Goal: Information Seeking & Learning: Learn about a topic

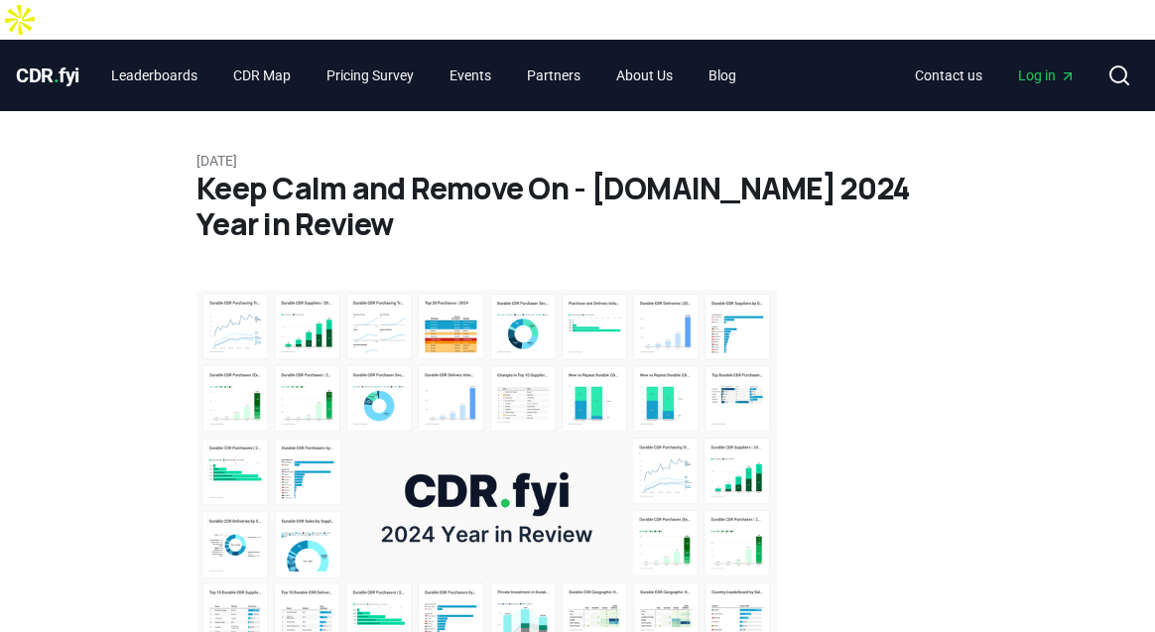
scroll to position [1894, 0]
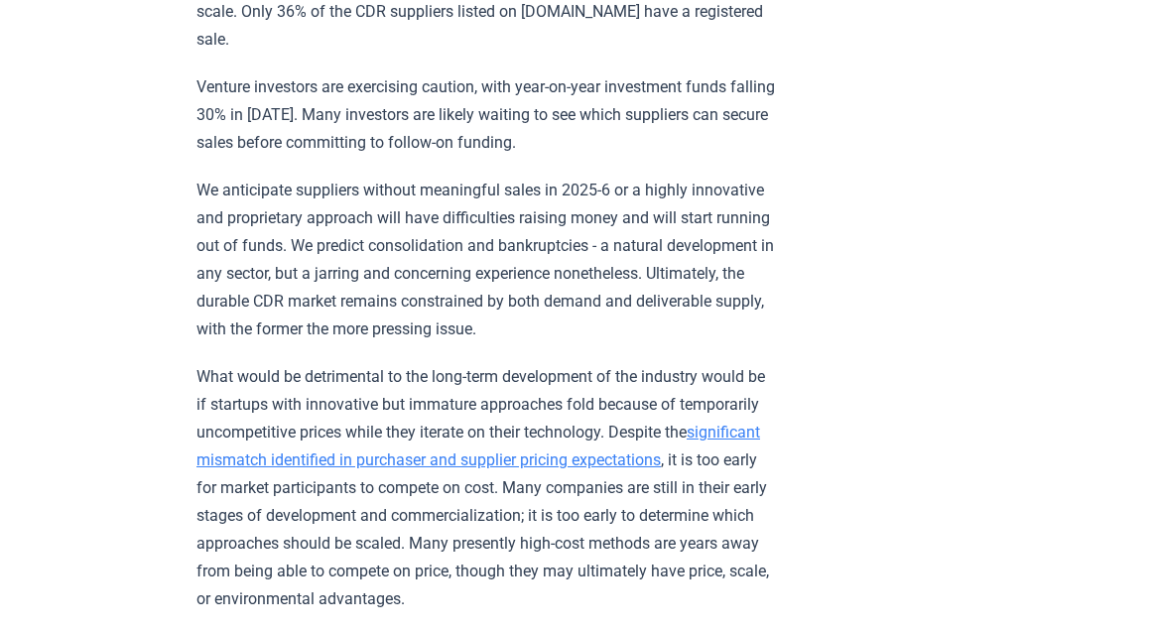
click at [355, 363] on p "What would be detrimental to the long-term development of the industry would be…" at bounding box center [486, 488] width 580 height 250
click at [327, 363] on p "What would be detrimental to the long-term development of the industry would be…" at bounding box center [486, 488] width 580 height 250
copy p "detrimental"
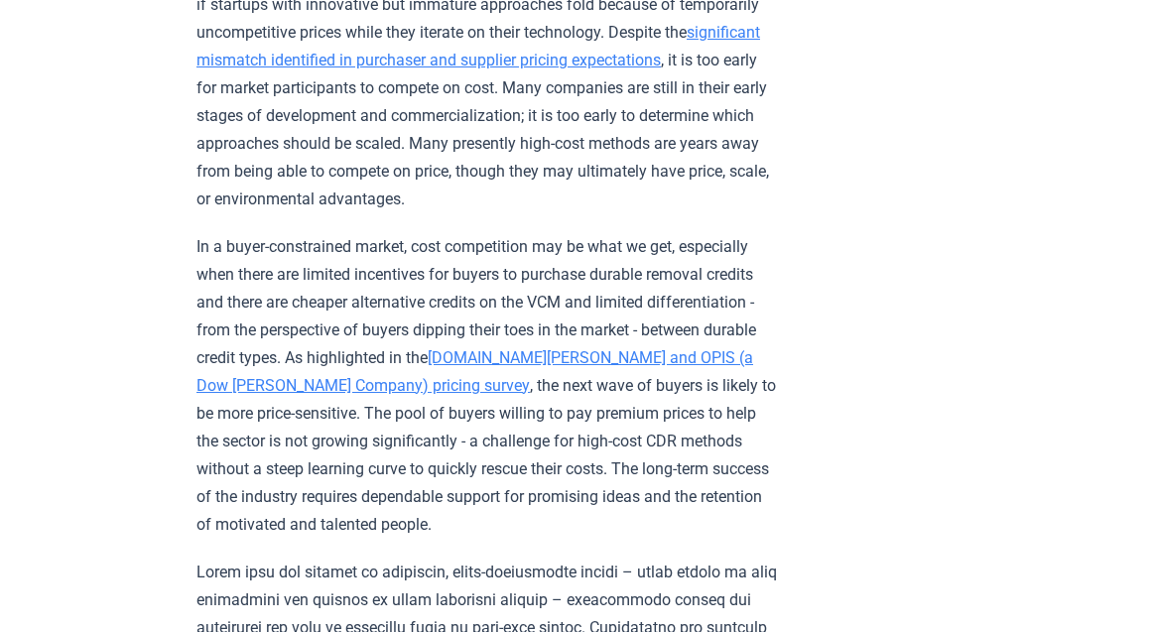
scroll to position [2296, 0]
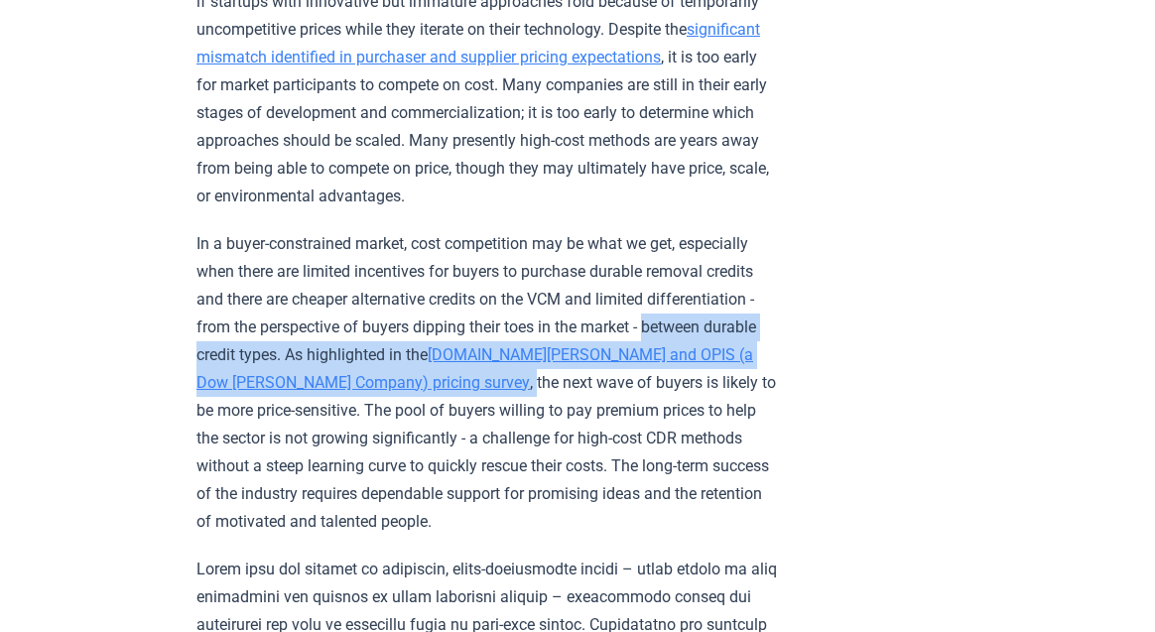
drag, startPoint x: 509, startPoint y: 202, endPoint x: 652, endPoint y: 231, distance: 145.7
click at [652, 231] on p "In a buyer-constrained market, cost competition may be what we get, especially …" at bounding box center [486, 383] width 580 height 306
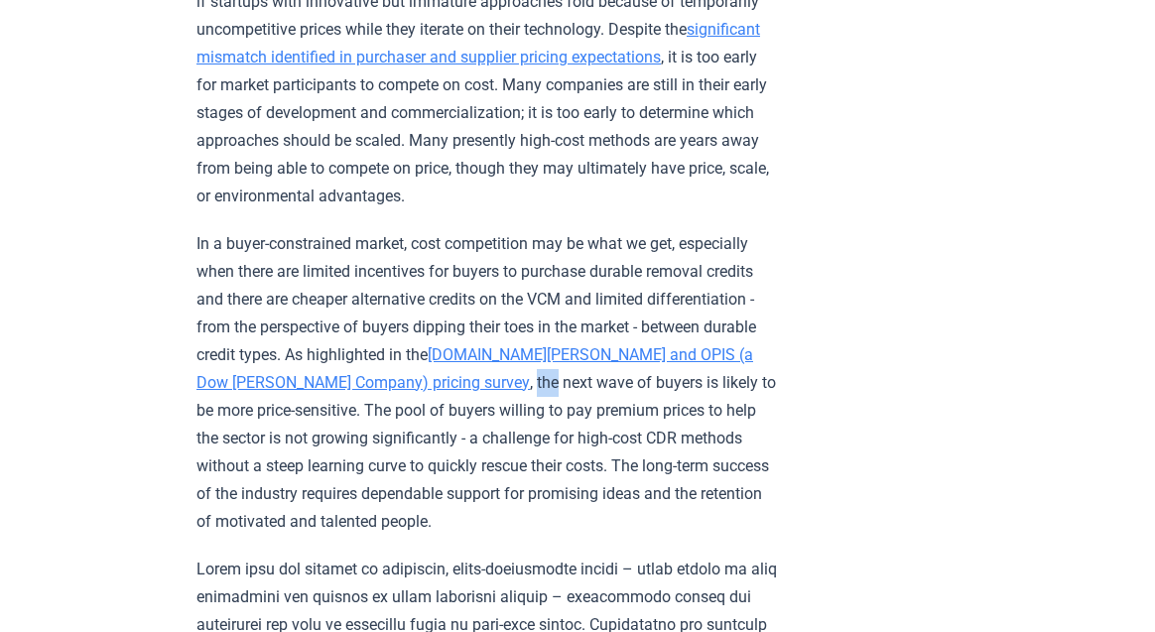
click at [652, 231] on p "In a buyer-constrained market, cost competition may be what we get, especially …" at bounding box center [486, 383] width 580 height 306
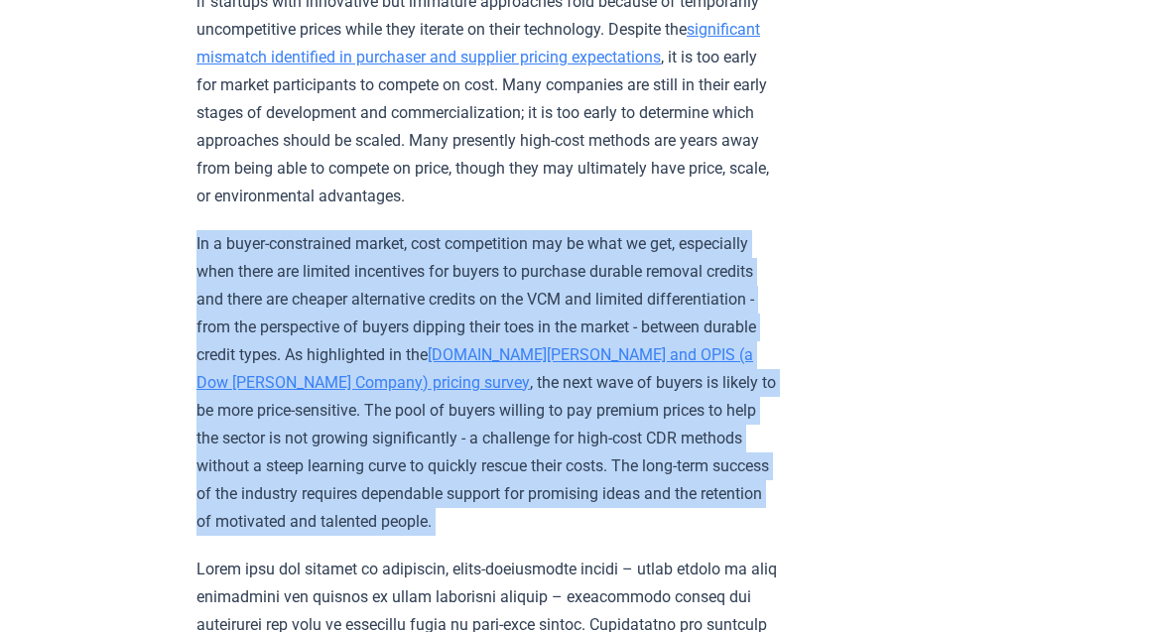
click at [652, 231] on p "In a buyer-constrained market, cost competition may be what we get, especially …" at bounding box center [486, 383] width 580 height 306
click at [665, 256] on p "In a buyer-constrained market, cost competition may be what we get, especially …" at bounding box center [486, 383] width 580 height 306
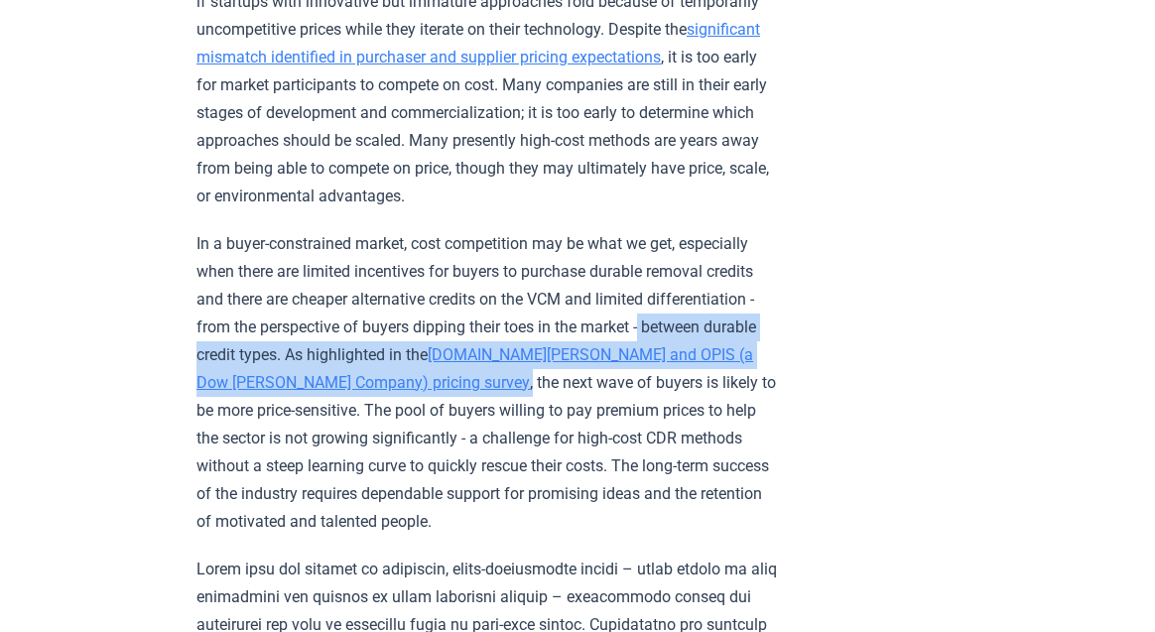
drag, startPoint x: 502, startPoint y: 192, endPoint x: 647, endPoint y: 235, distance: 151.0
click at [647, 235] on p "In a buyer-constrained market, cost competition may be what we get, especially …" at bounding box center [486, 383] width 580 height 306
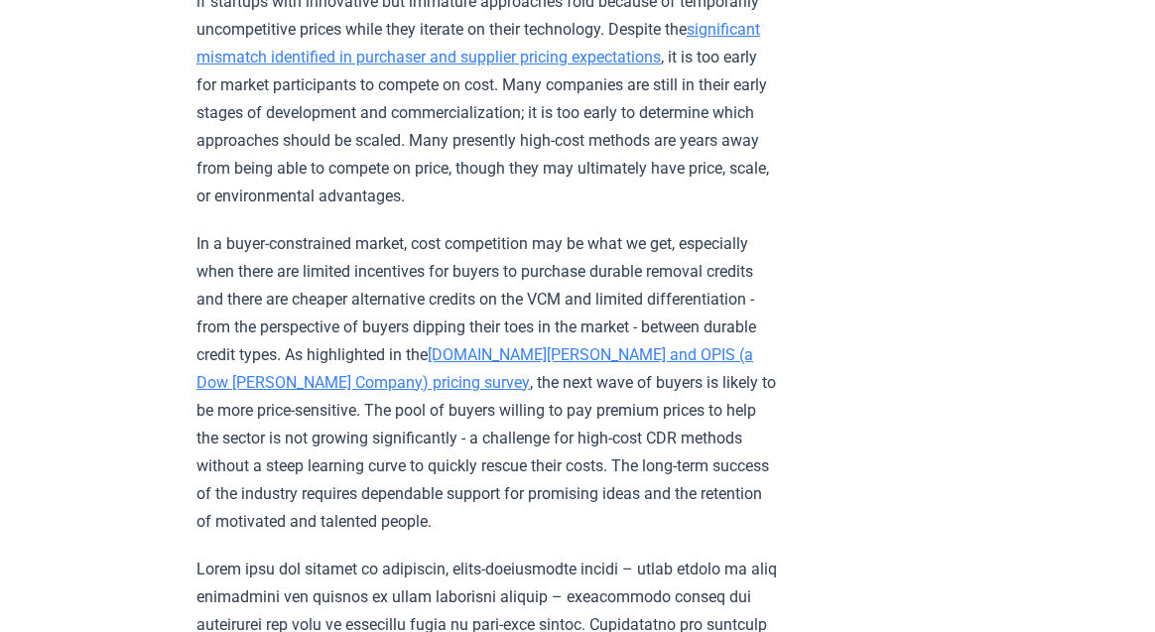
click at [662, 285] on p "In a buyer-constrained market, cost competition may be what we get, especially …" at bounding box center [486, 383] width 580 height 306
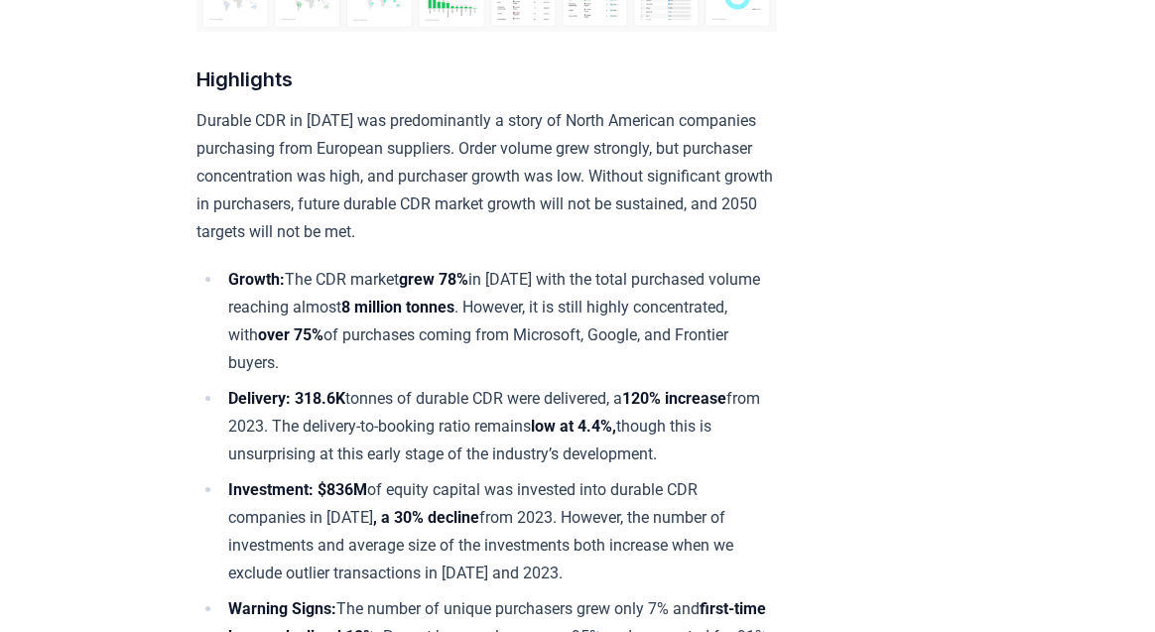
scroll to position [676, 0]
